Goal: Find specific page/section: Find specific page/section

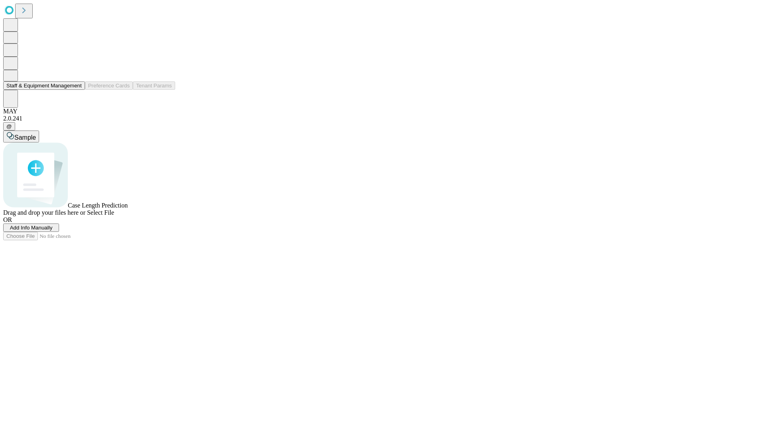
click at [76, 90] on button "Staff & Equipment Management" at bounding box center [44, 85] width 82 height 8
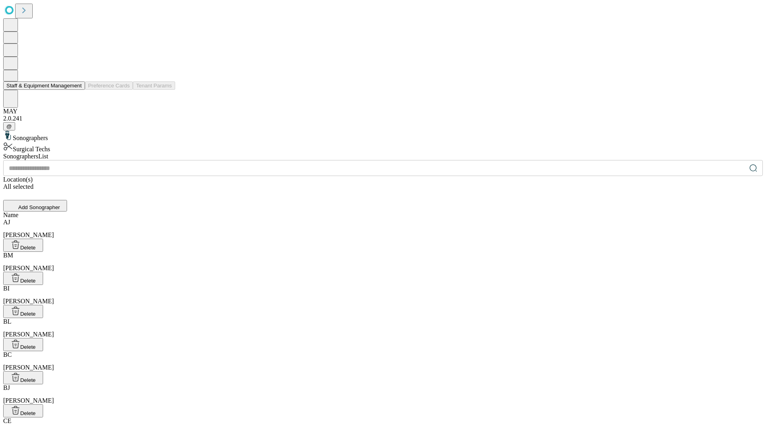
click at [76, 90] on button "Staff & Equipment Management" at bounding box center [44, 85] width 82 height 8
